Goal: Task Accomplishment & Management: Use online tool/utility

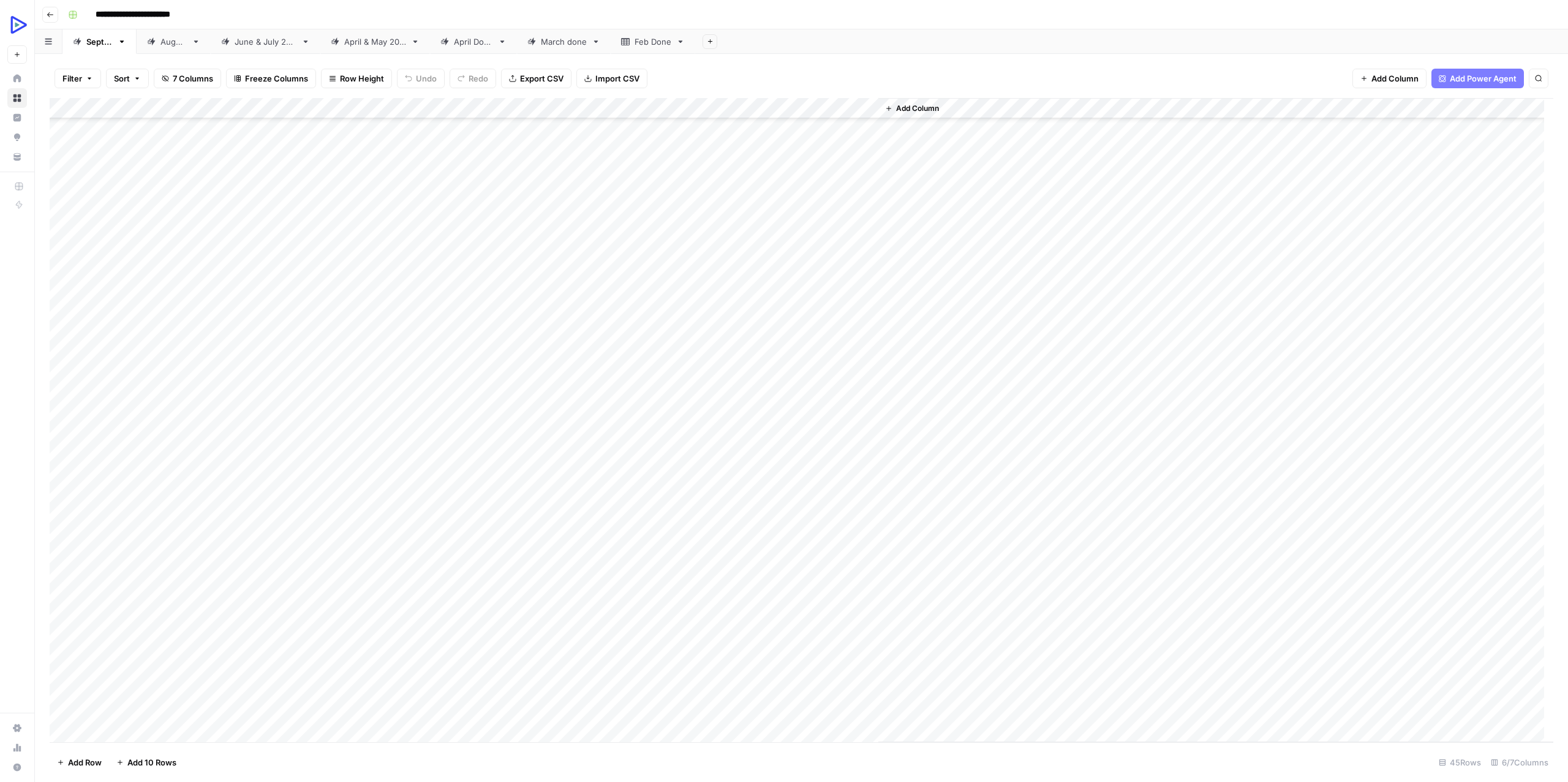
scroll to position [147, 0]
click at [209, 354] on div "Add Column" at bounding box center [801, 420] width 1503 height 644
click at [219, 356] on div "Add Column" at bounding box center [801, 420] width 1503 height 644
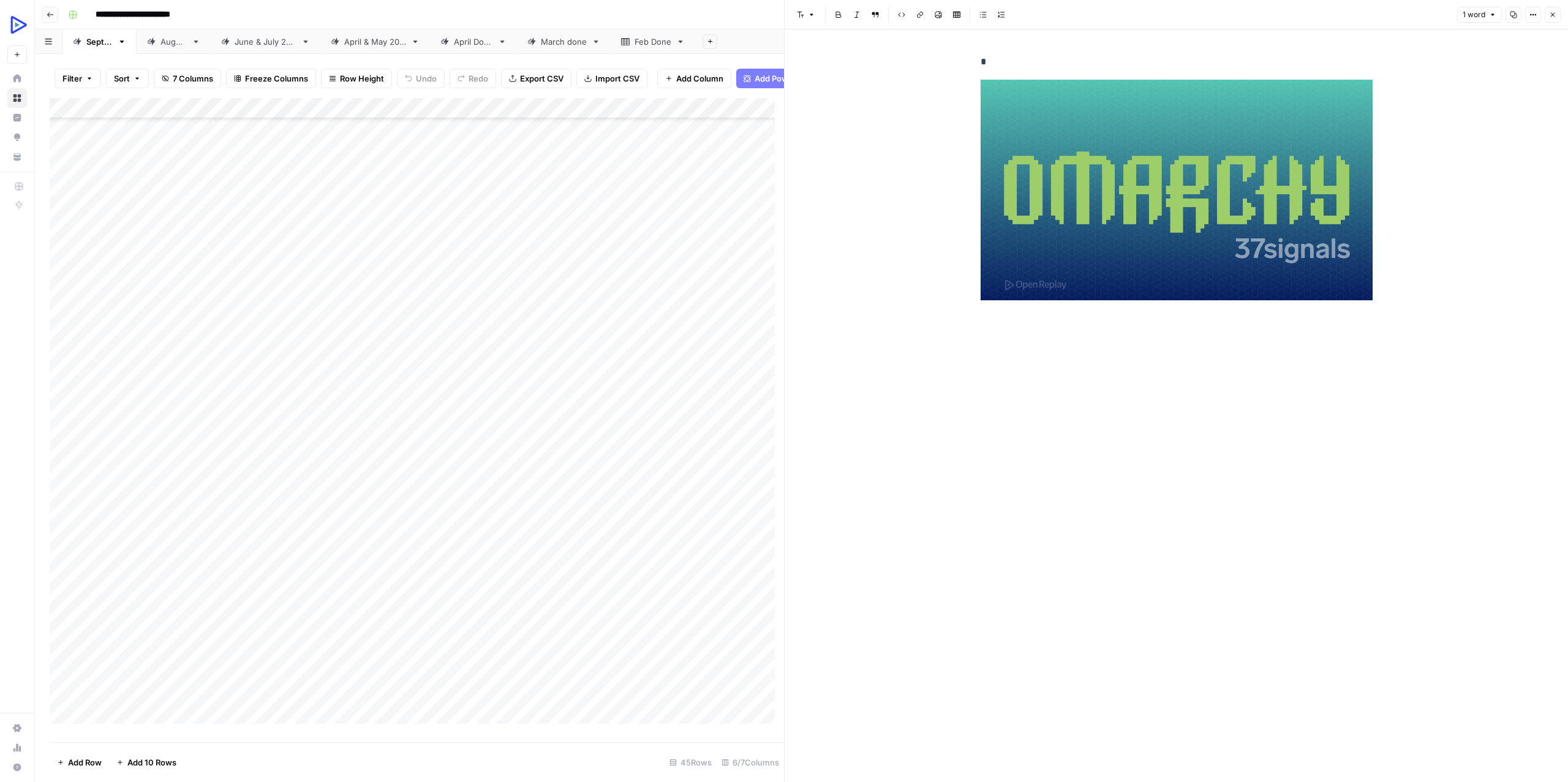
click at [1096, 426] on div "*" at bounding box center [1177, 405] width 407 height 752
